Goal: Task Accomplishment & Management: Manage account settings

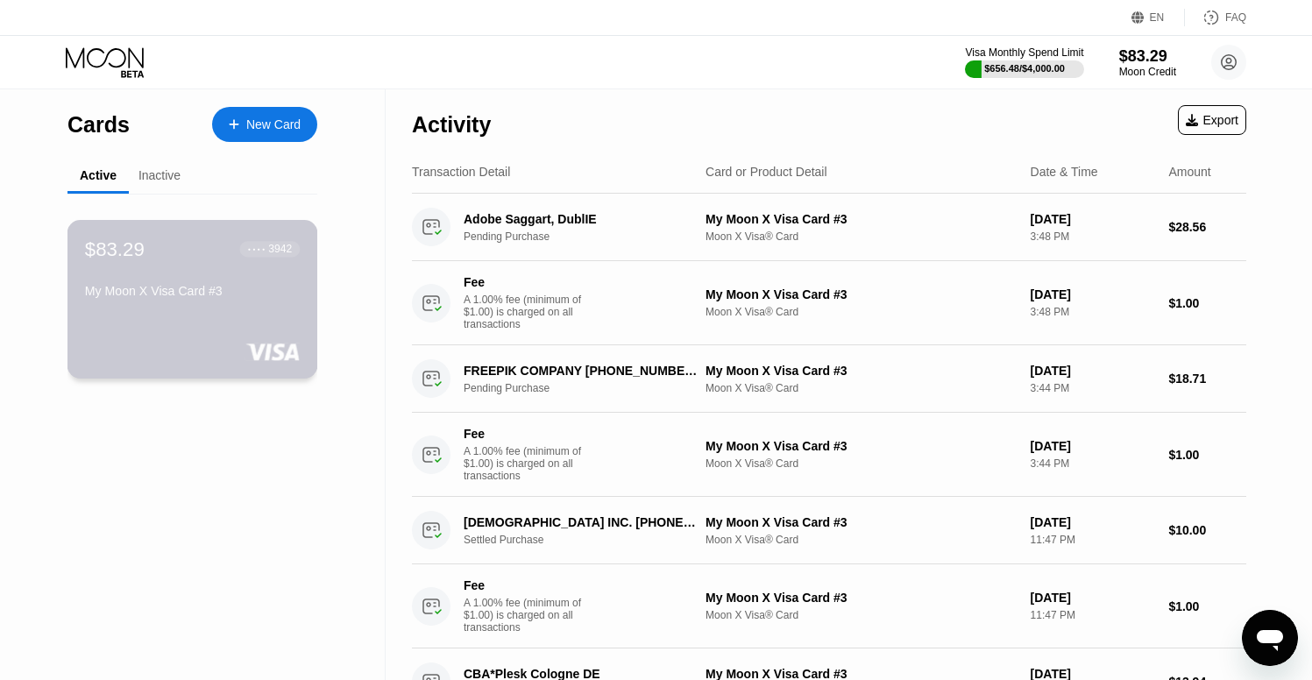
click at [198, 295] on div "My Moon X Visa Card #3" at bounding box center [192, 291] width 215 height 14
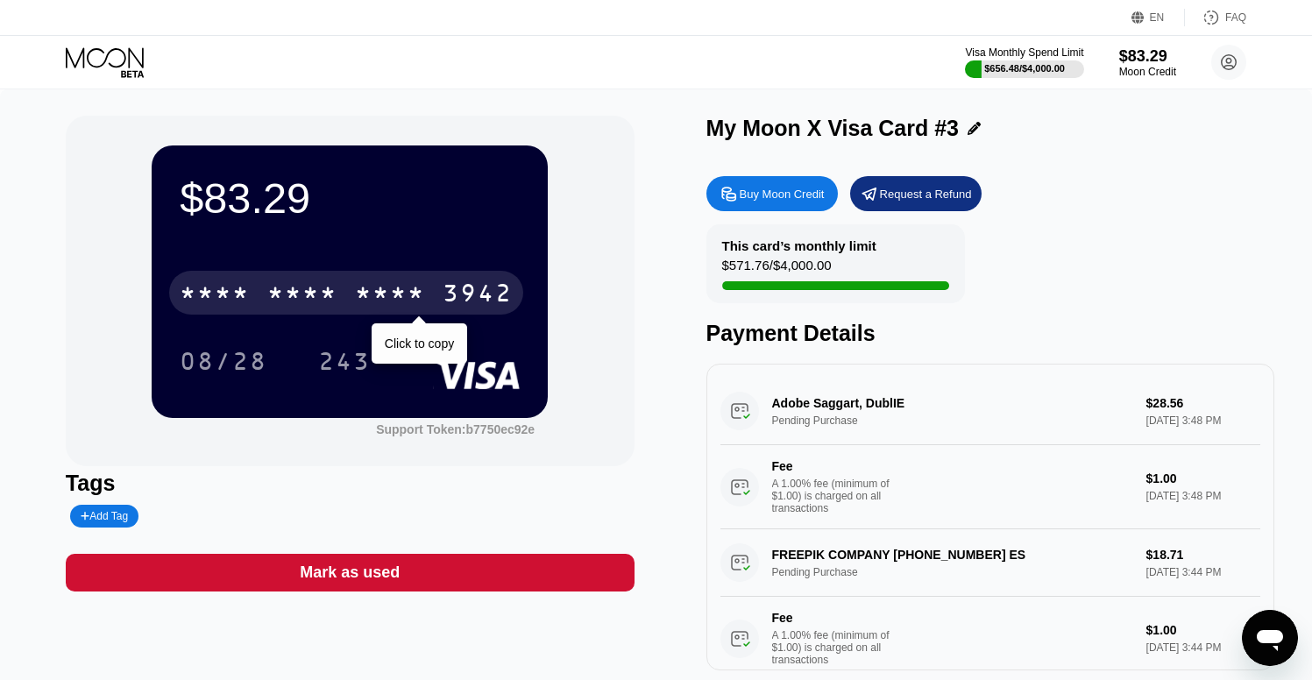
click at [375, 298] on div "* * * *" at bounding box center [390, 295] width 70 height 28
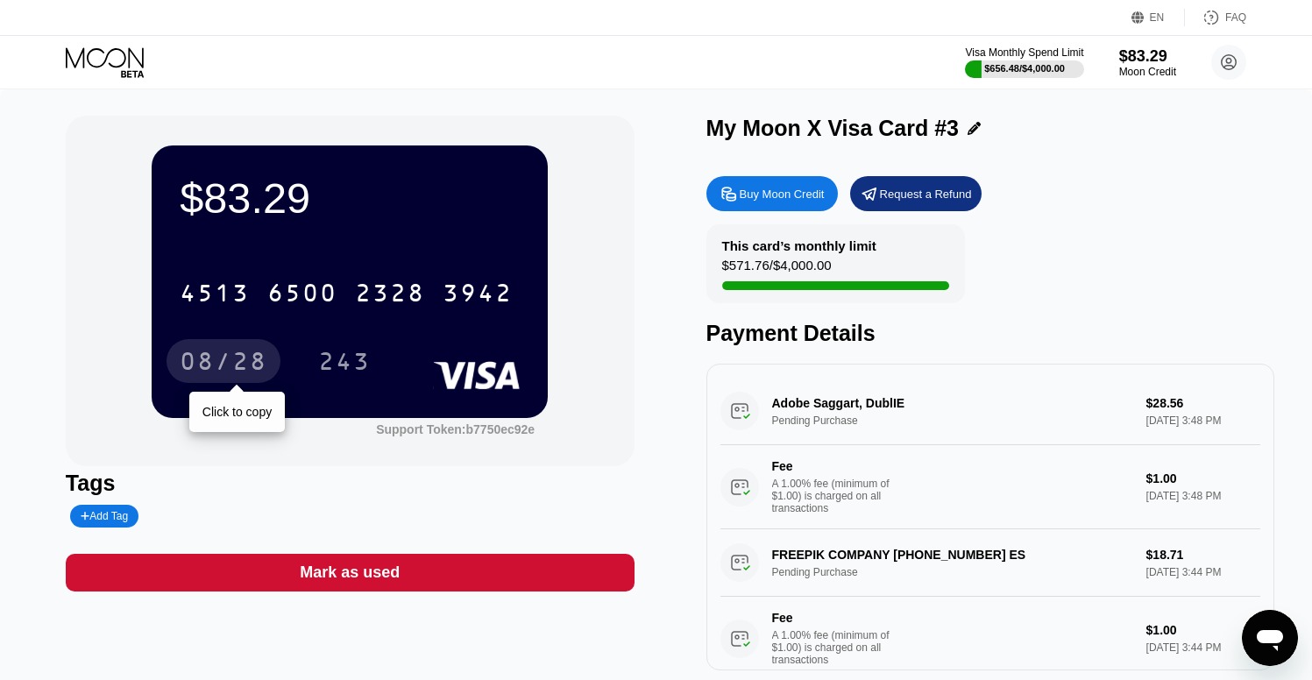
click at [206, 356] on div "08/28" at bounding box center [224, 364] width 88 height 28
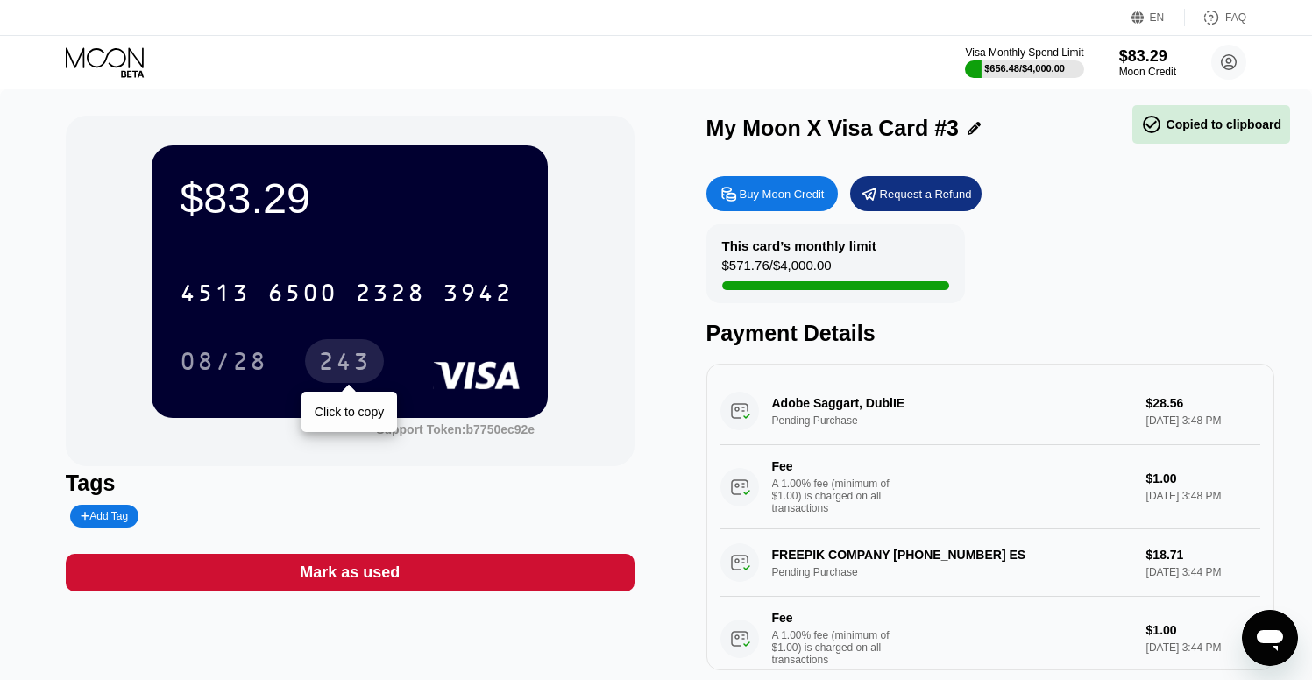
click at [349, 364] on div "243" at bounding box center [344, 364] width 53 height 28
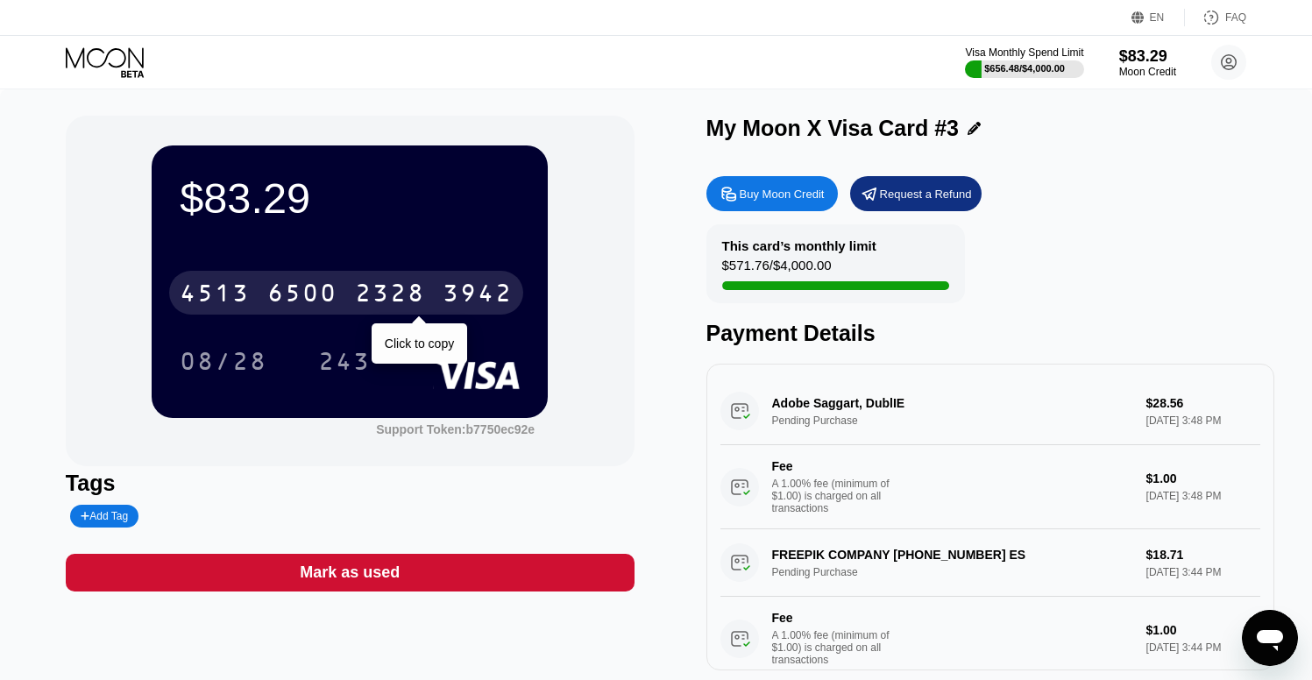
click at [305, 287] on div "6500" at bounding box center [302, 295] width 70 height 28
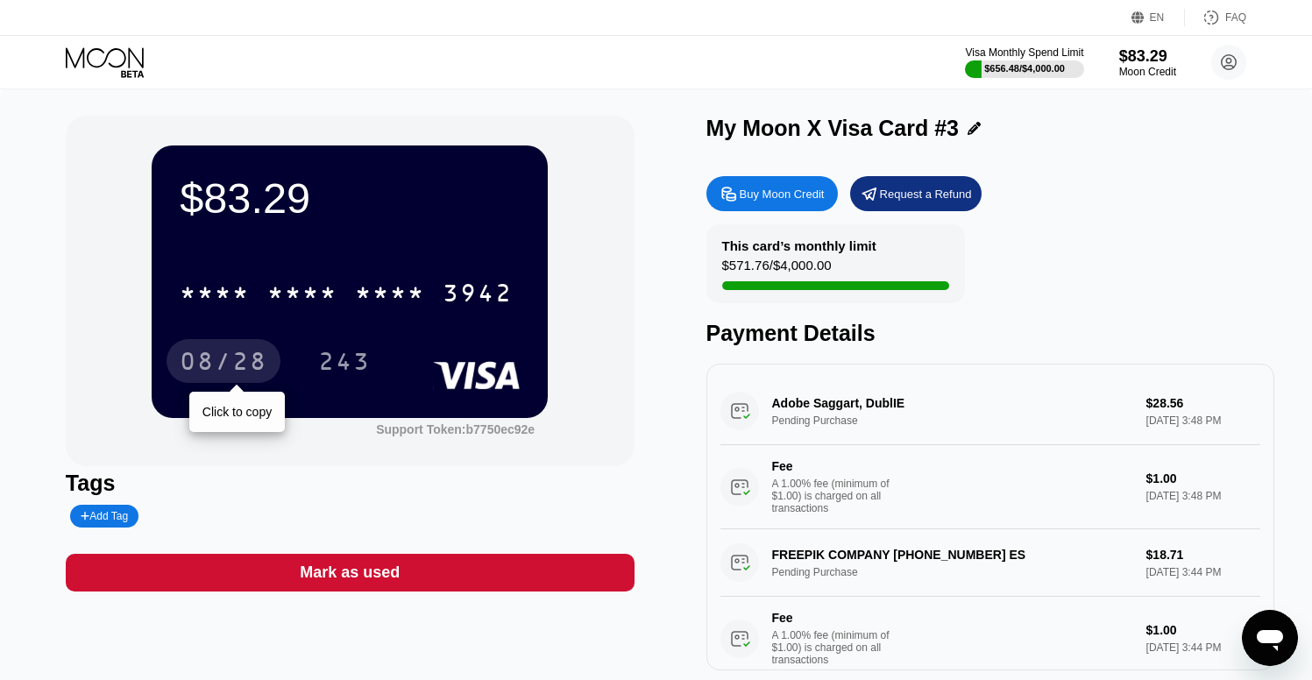
click at [231, 352] on div "08/28" at bounding box center [224, 364] width 88 height 28
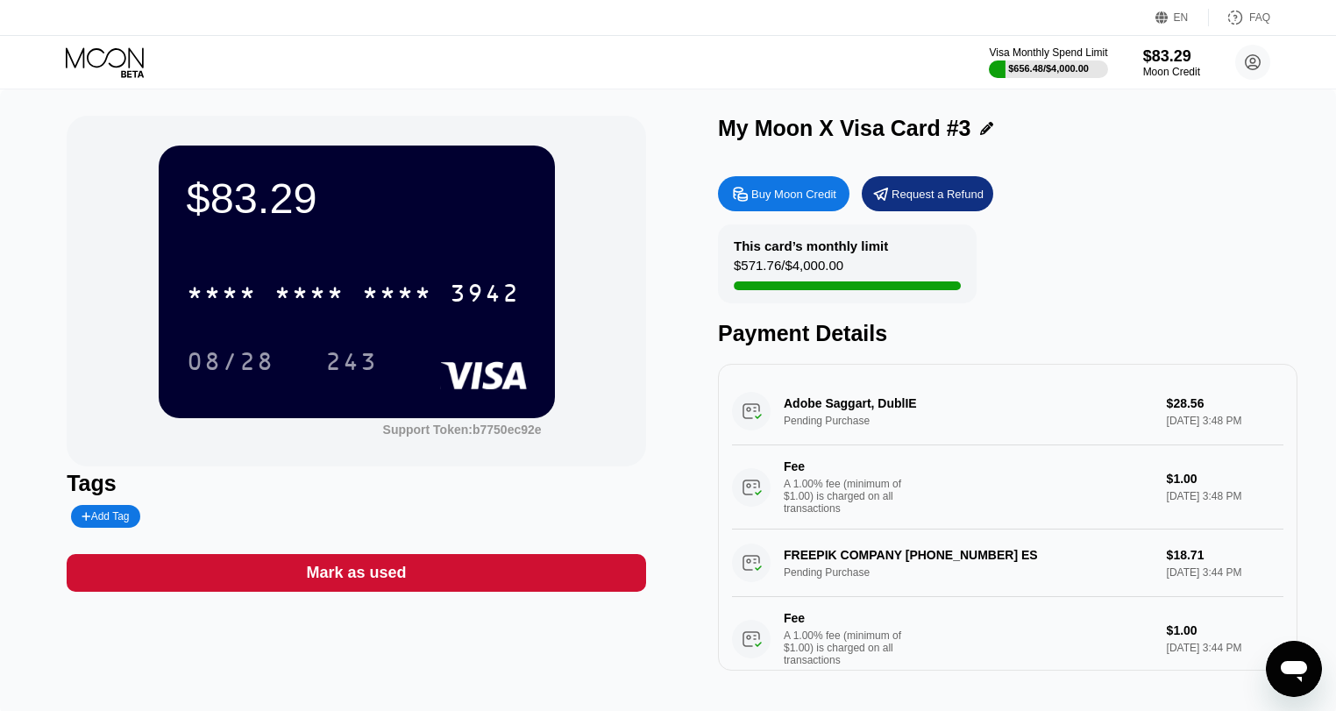
click at [277, 264] on div "* * * * * * * * * * * * 3942" at bounding box center [357, 288] width 340 height 60
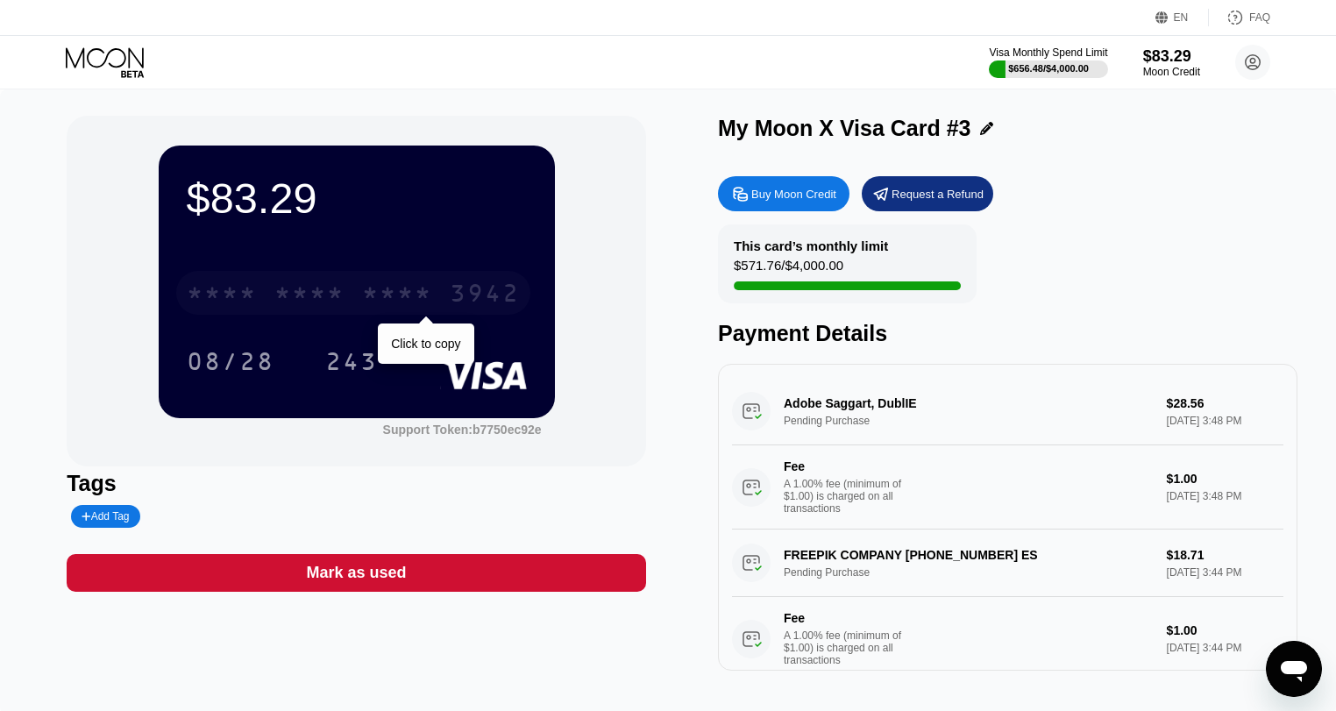
click at [286, 297] on div "* * * *" at bounding box center [309, 295] width 70 height 28
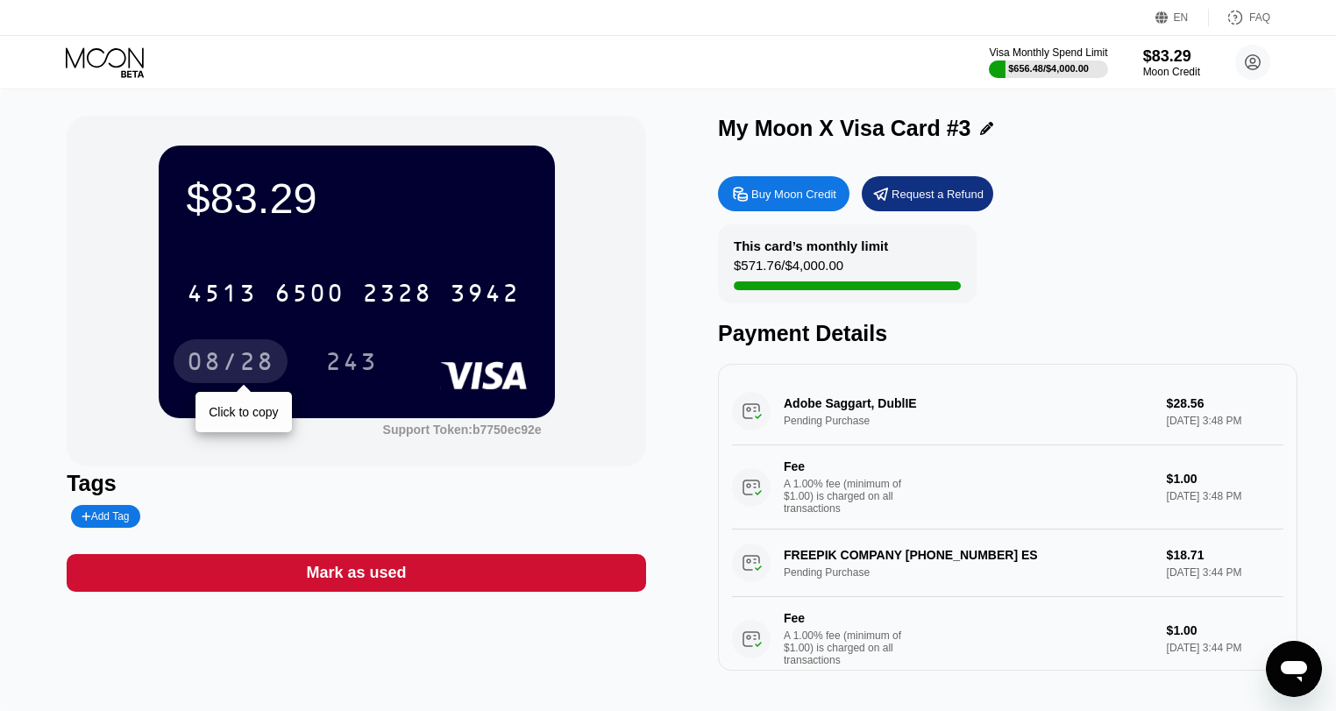
click at [233, 361] on div "08/28" at bounding box center [231, 364] width 88 height 28
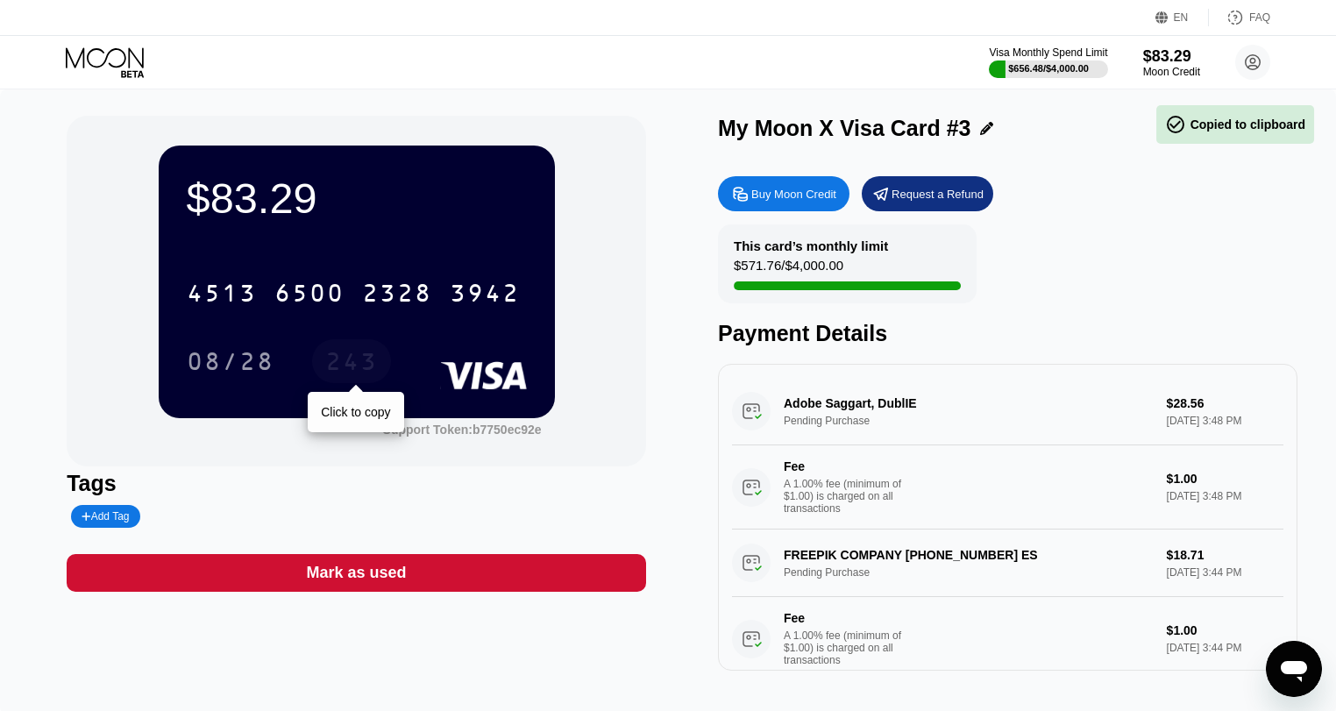
click at [357, 361] on div "243" at bounding box center [351, 364] width 53 height 28
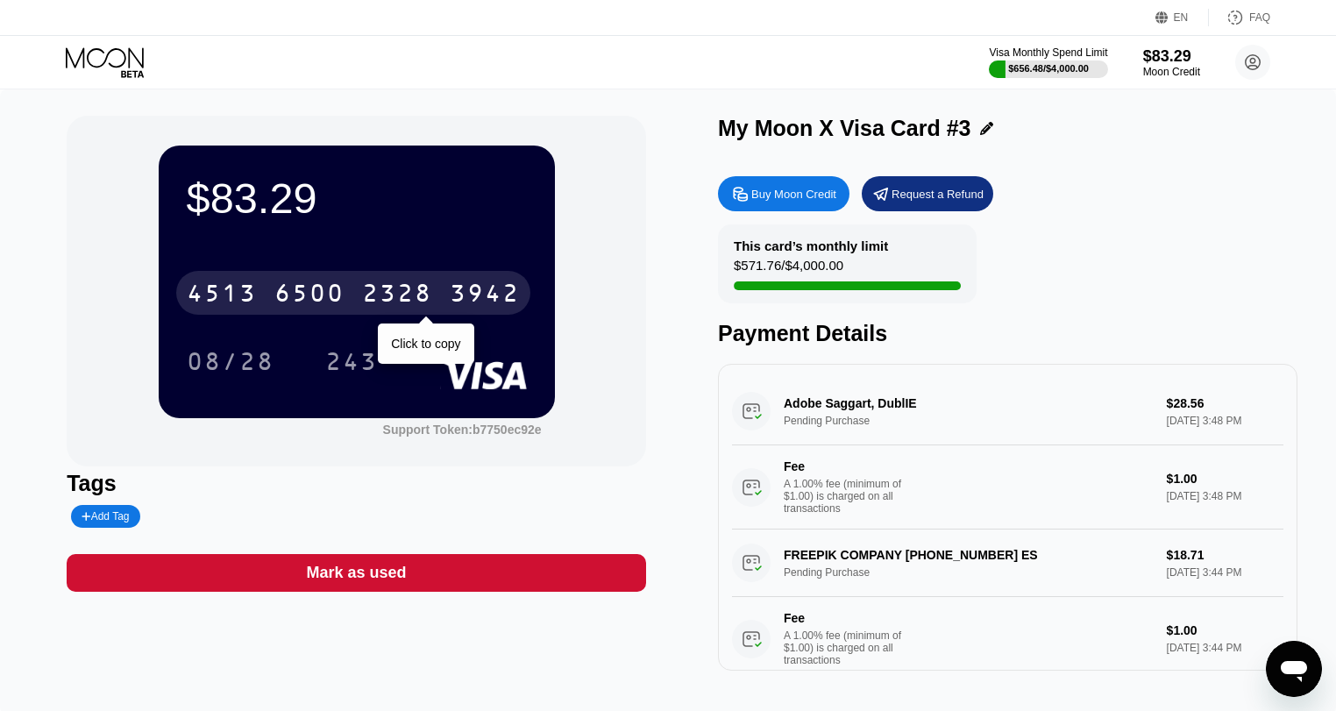
click at [263, 287] on div "[CREDIT_CARD_NUMBER]" at bounding box center [353, 293] width 354 height 44
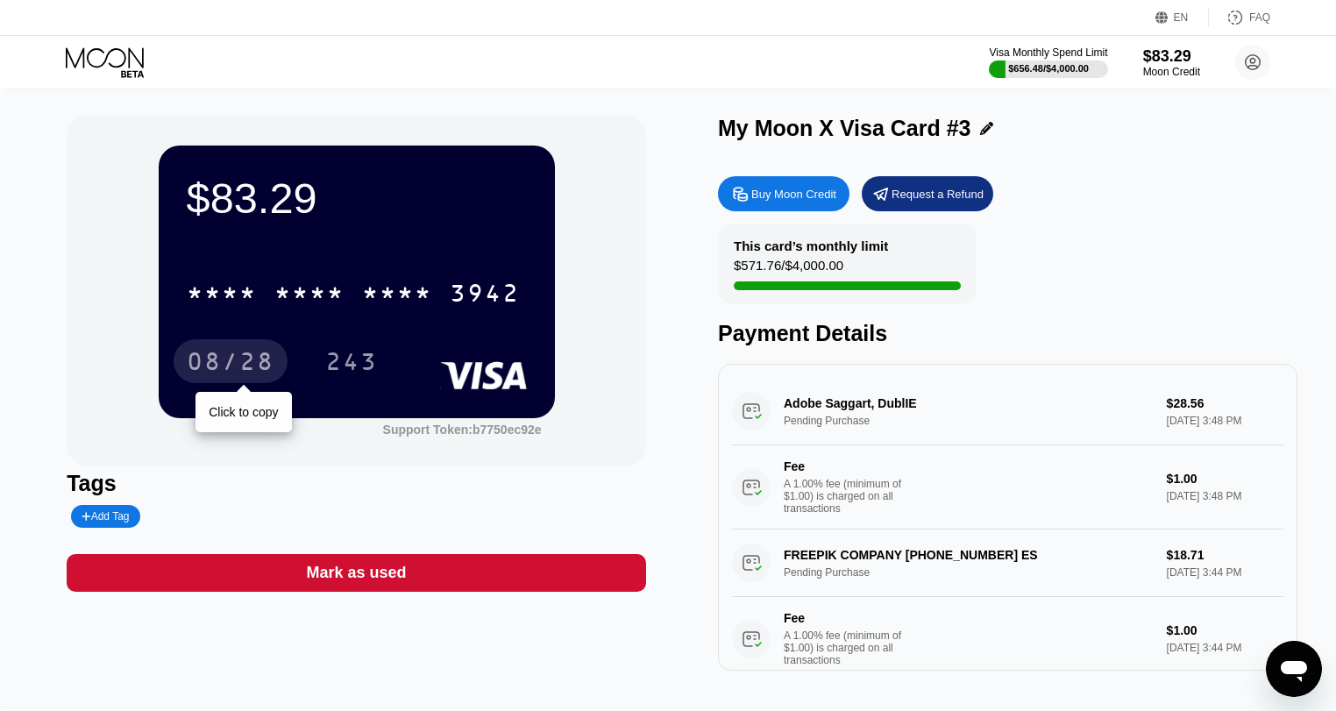
click at [214, 368] on div "08/28" at bounding box center [231, 364] width 88 height 28
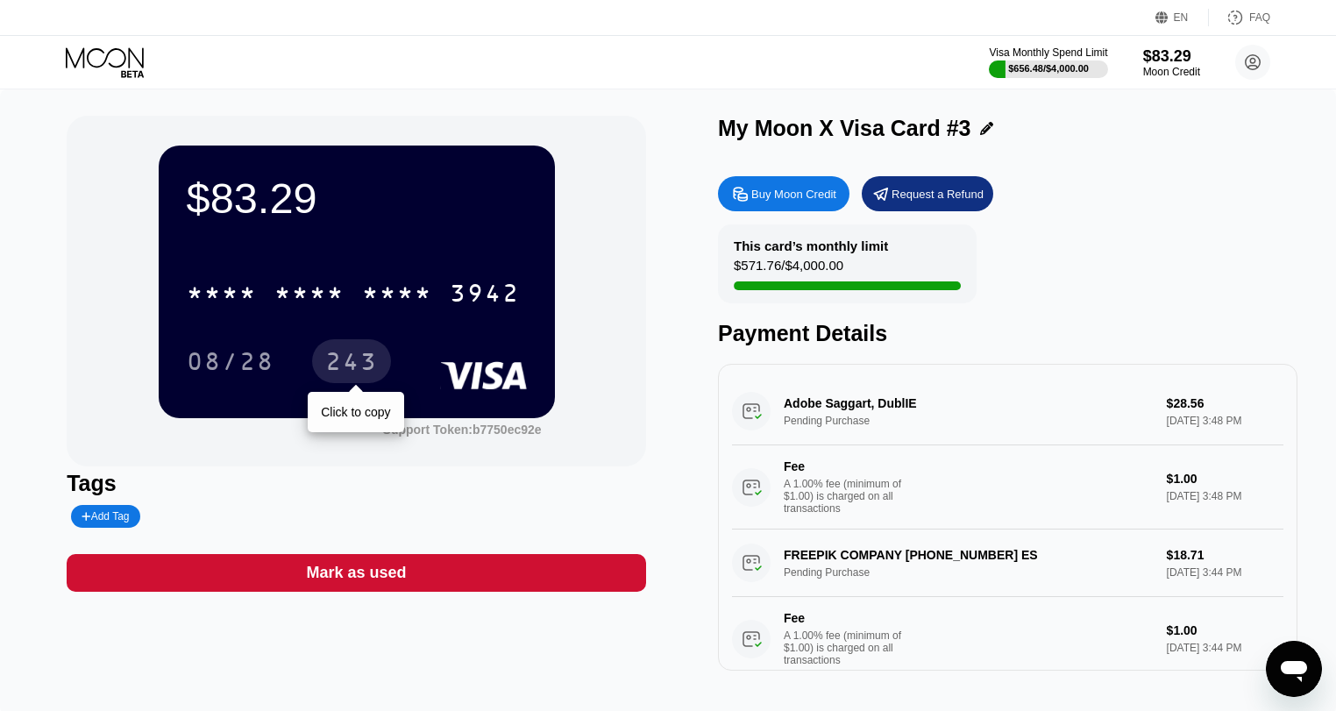
click at [344, 357] on div "243" at bounding box center [351, 364] width 53 height 28
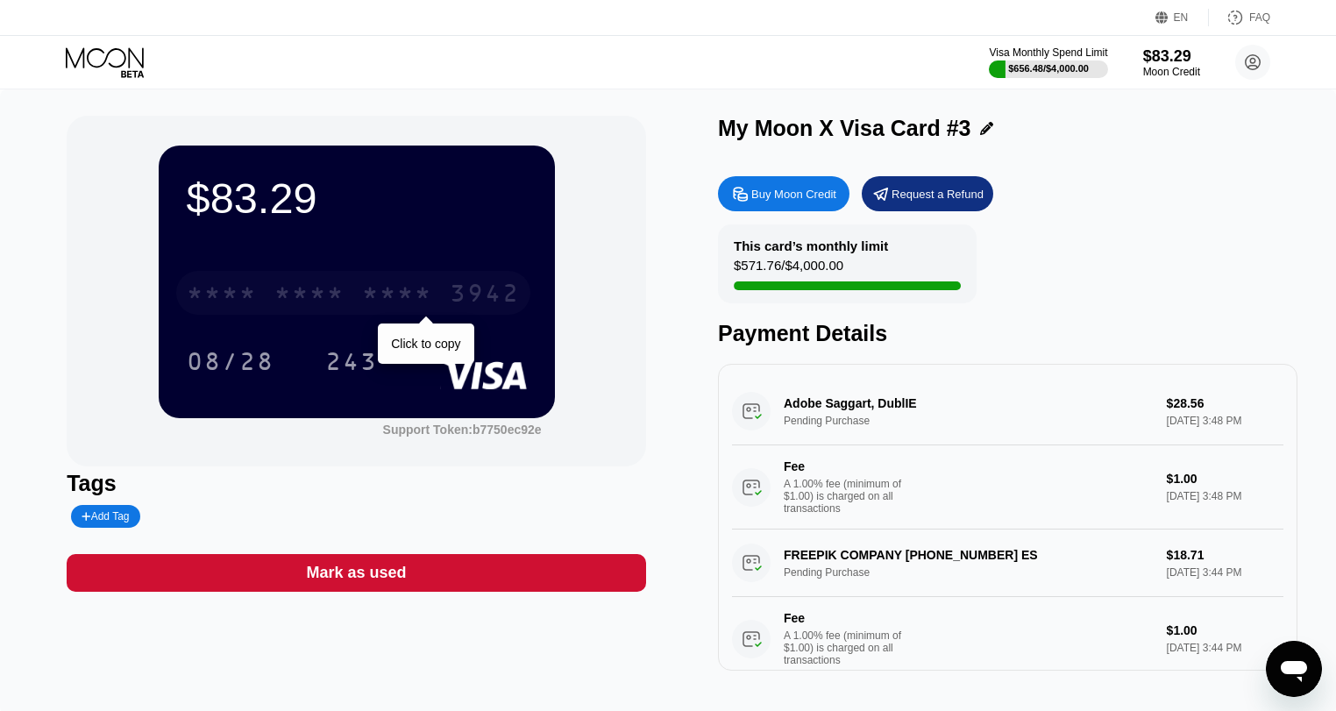
click at [320, 302] on div "* * * *" at bounding box center [309, 295] width 70 height 28
